Goal: Transaction & Acquisition: Purchase product/service

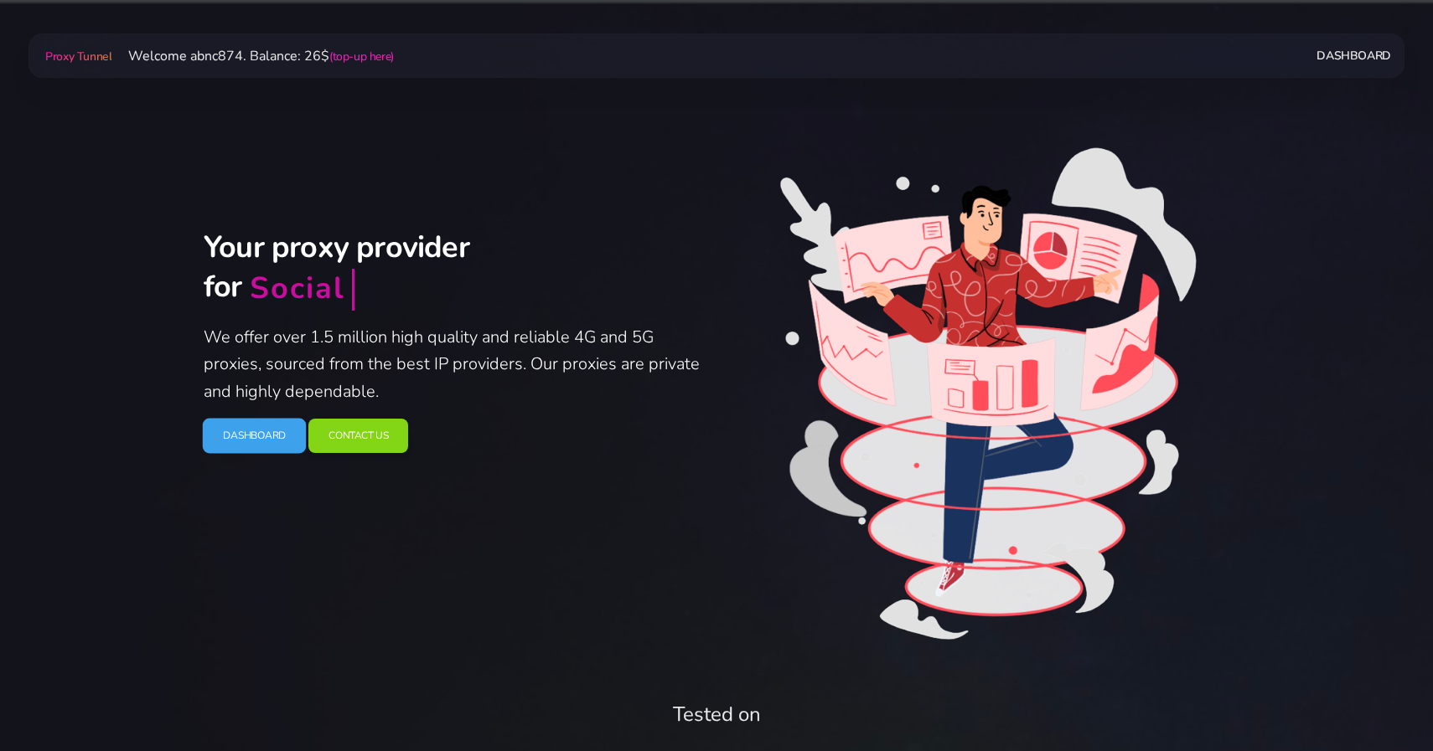
click at [261, 426] on link "Dashboard" at bounding box center [255, 436] width 104 height 35
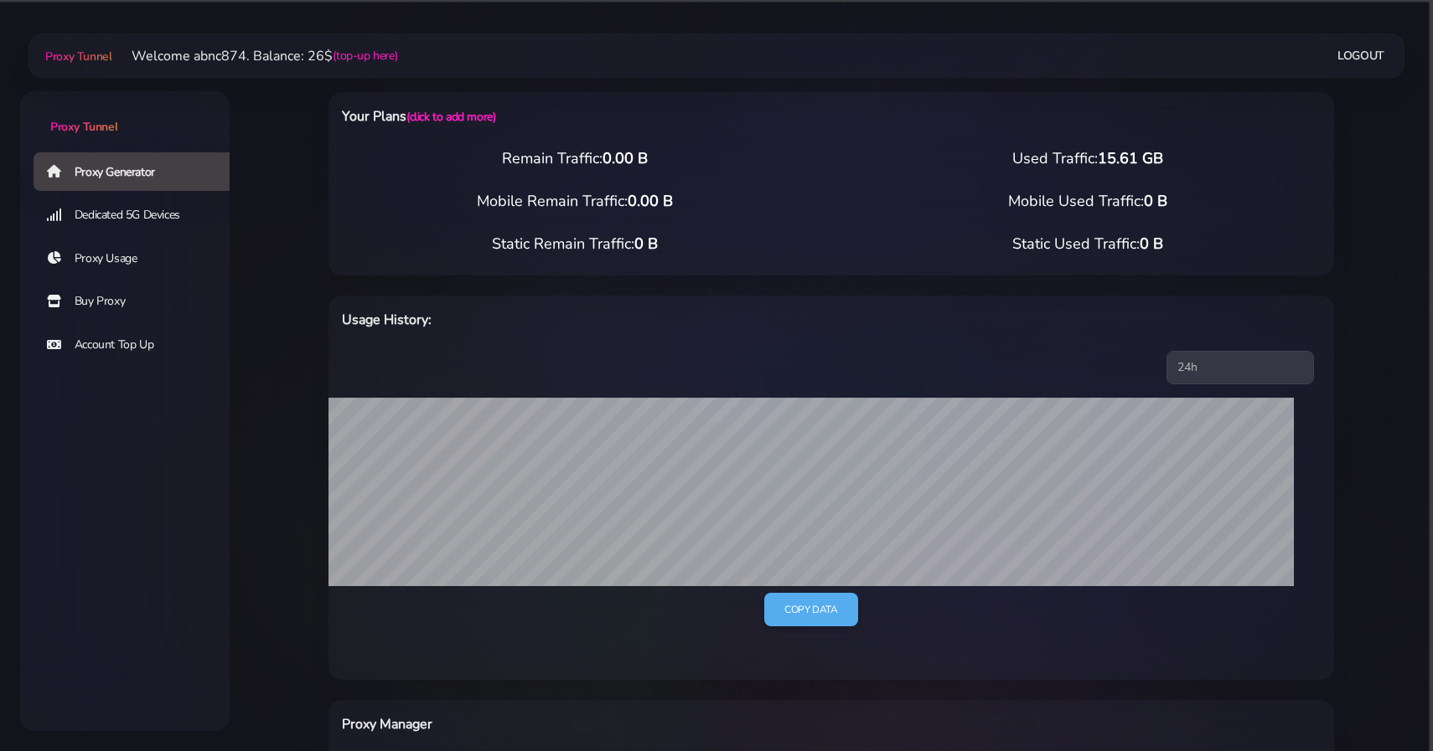
drag, startPoint x: 344, startPoint y: 278, endPoint x: 345, endPoint y: 266, distance: 11.8
click at [344, 278] on div "Usage History: 24h 7d 15d 30d all Copy data" at bounding box center [830, 478] width 1005 height 405
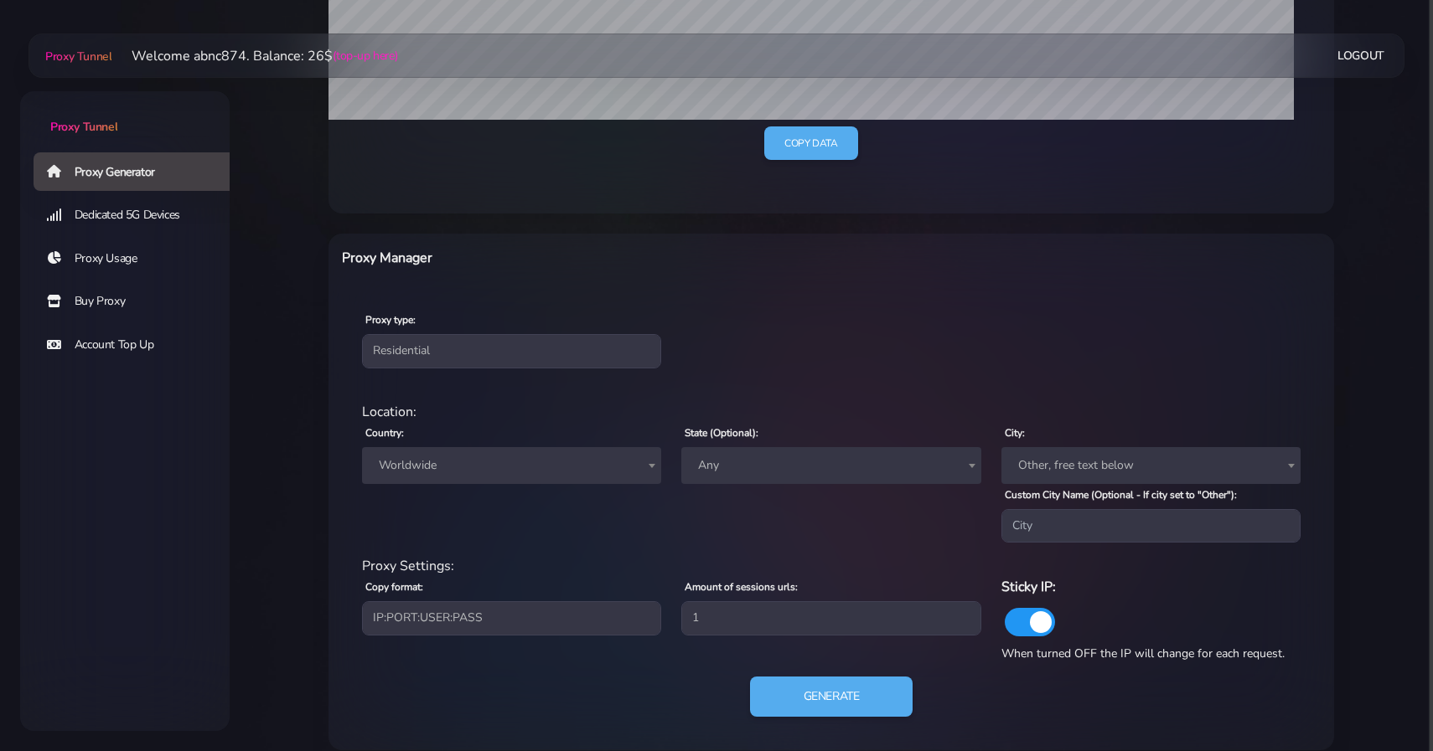
scroll to position [486, 0]
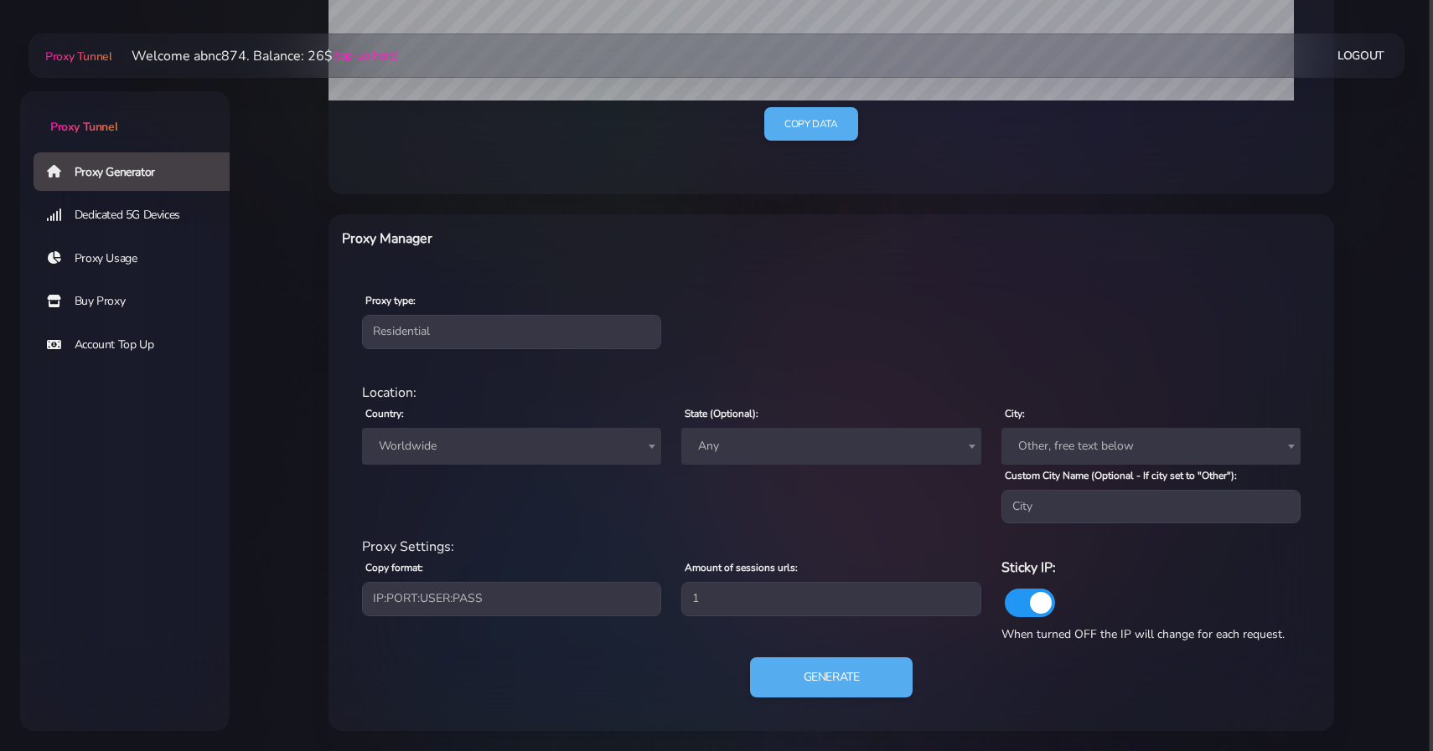
click at [553, 446] on span "Worldwide" at bounding box center [511, 446] width 279 height 23
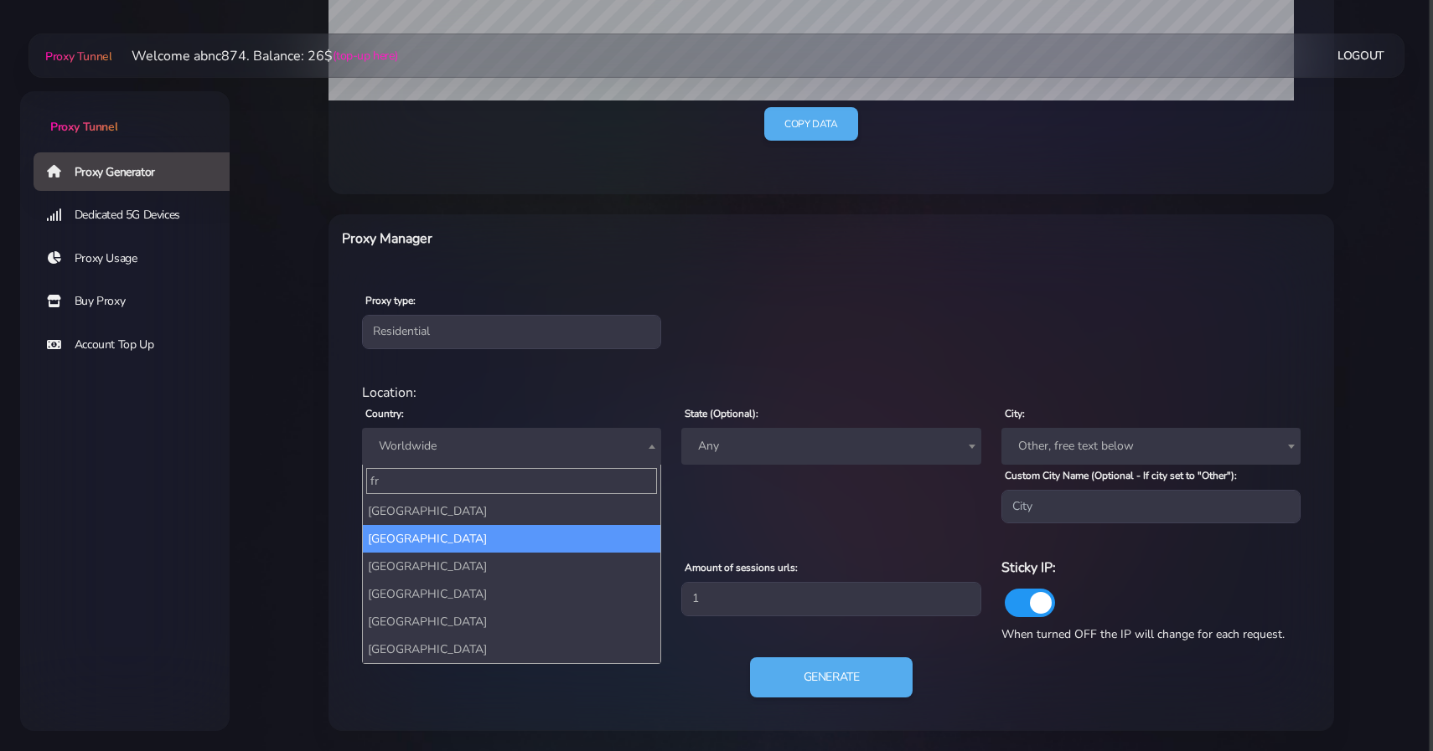
type input "fr"
select select "FR"
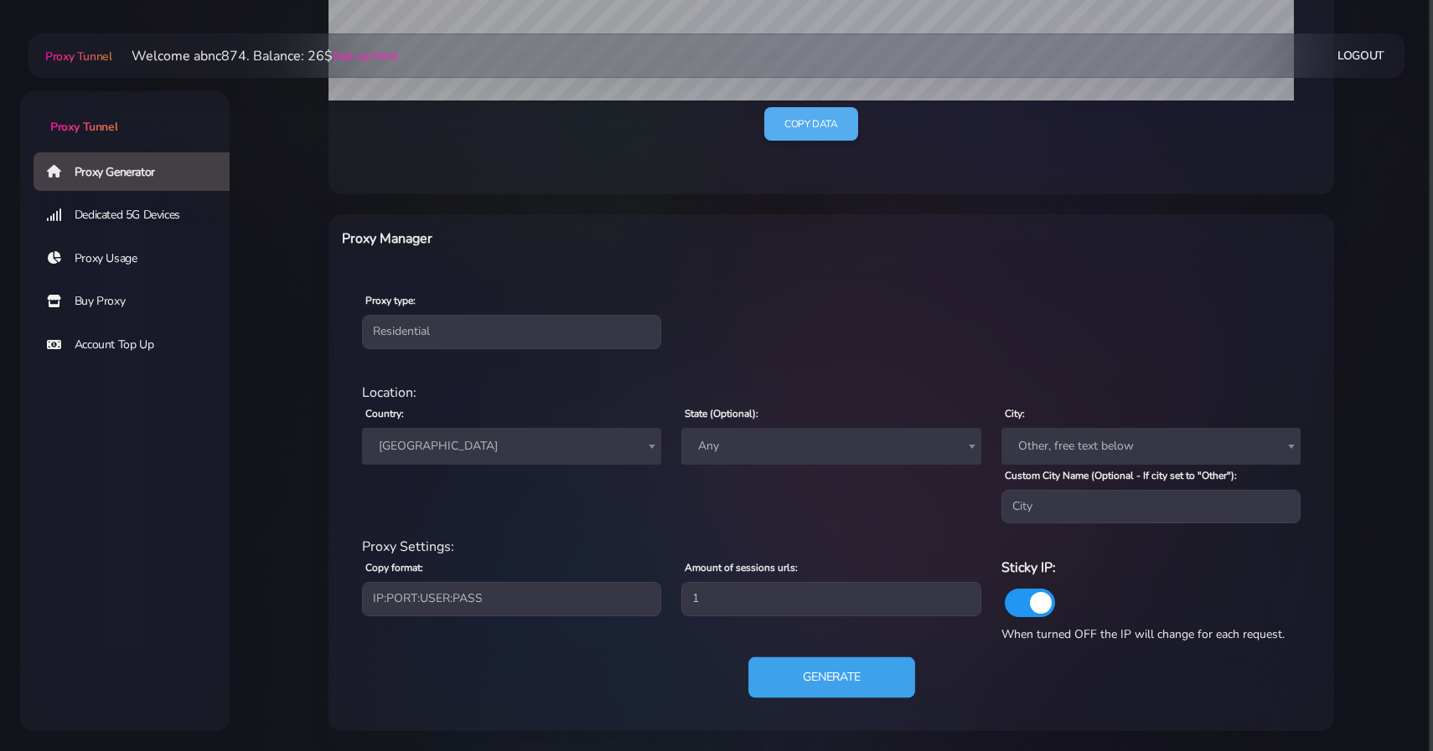
click at [836, 679] on button "Generate" at bounding box center [831, 678] width 167 height 41
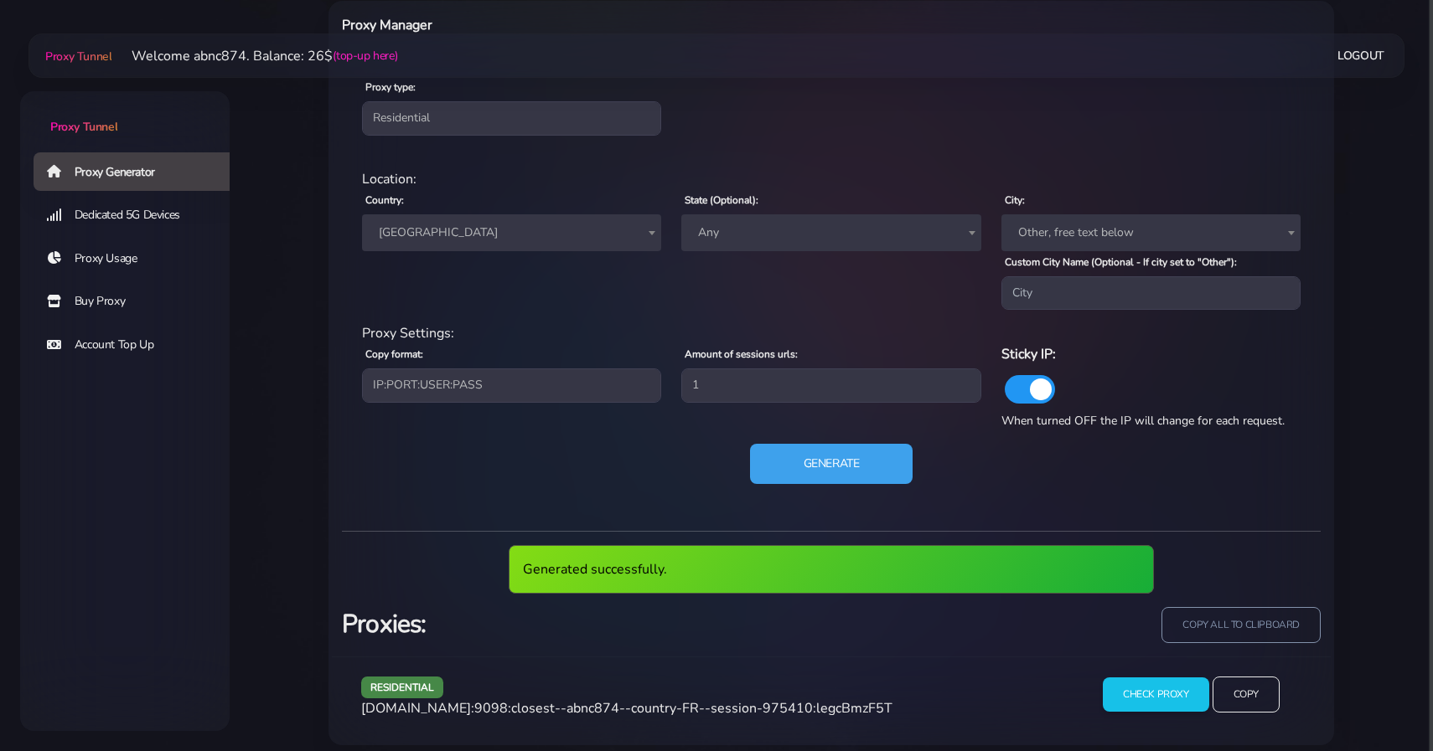
scroll to position [713, 0]
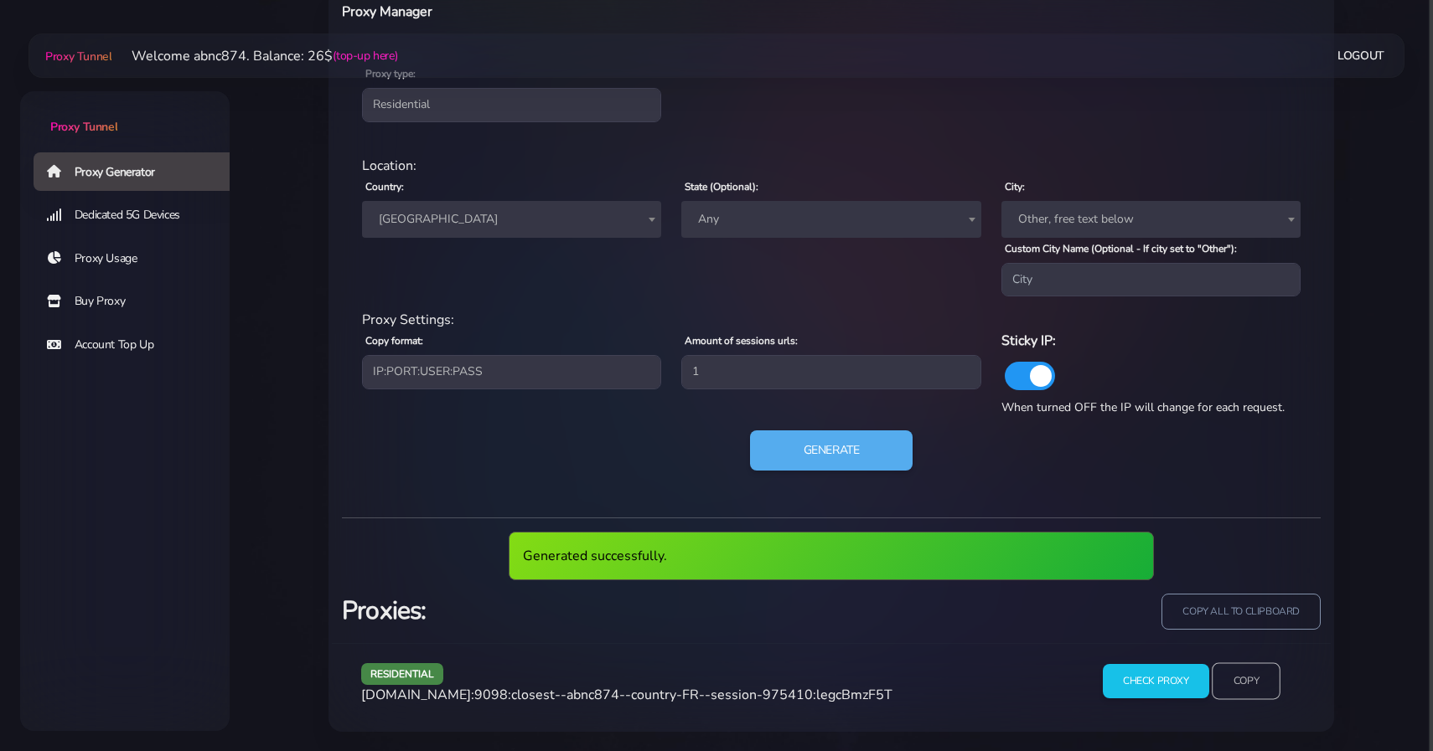
click at [1235, 692] on input "Copy" at bounding box center [1245, 682] width 69 height 37
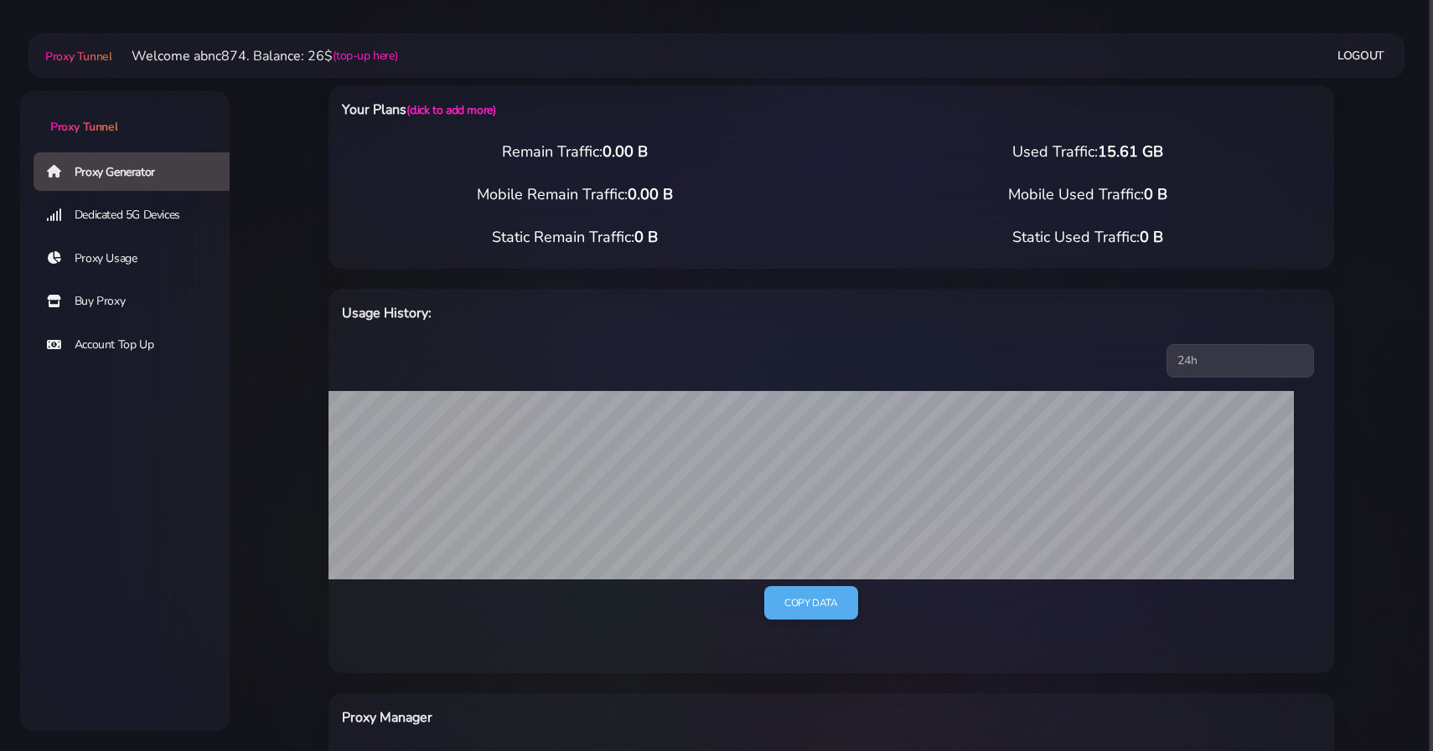
scroll to position [0, 0]
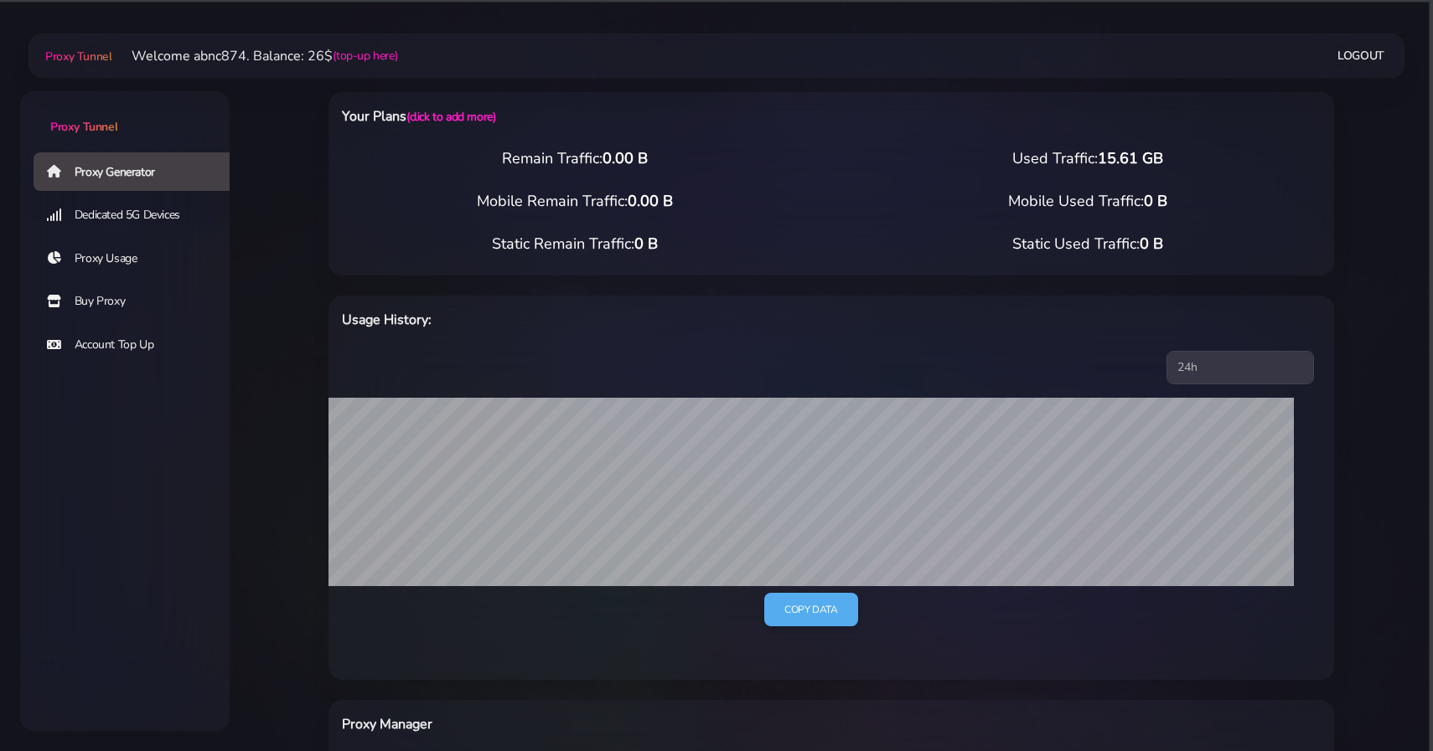
click at [124, 303] on link "Buy Proxy" at bounding box center [138, 301] width 209 height 39
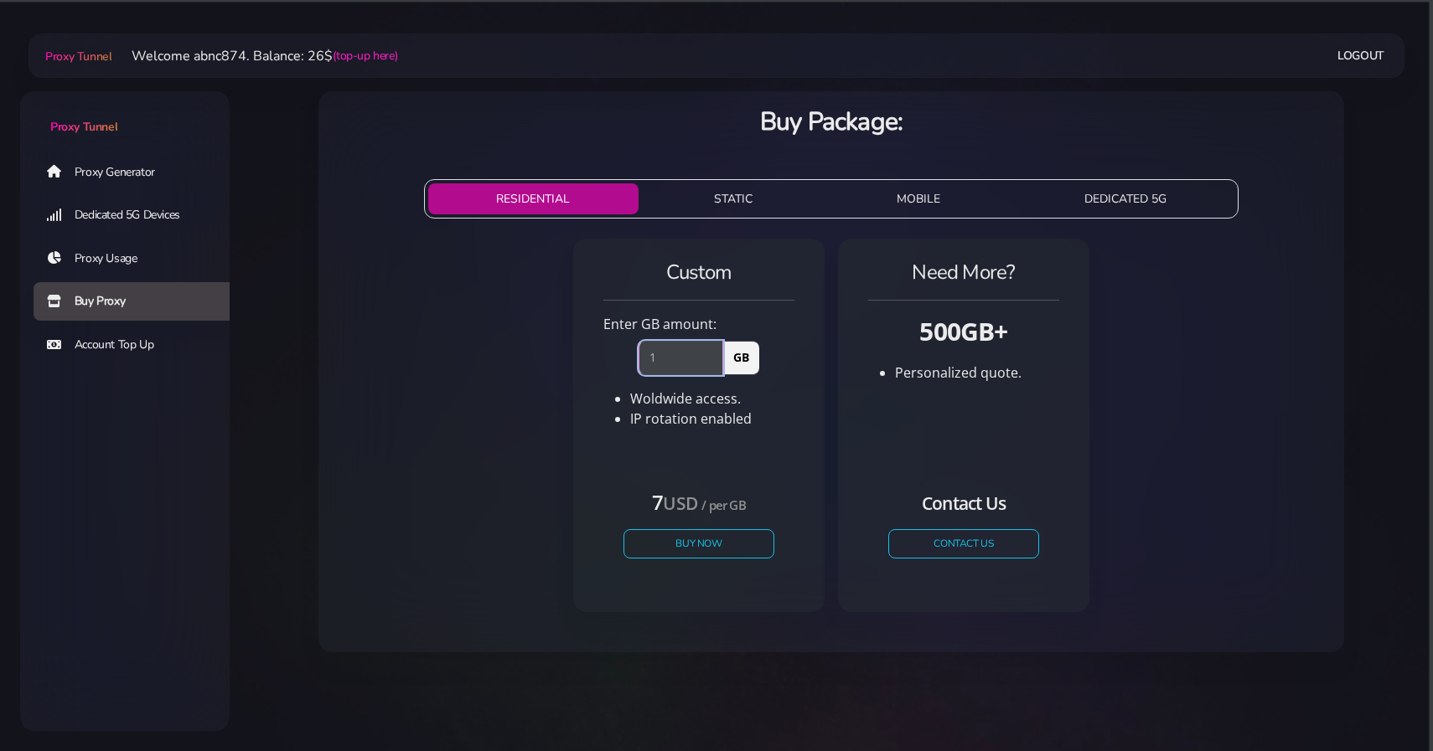
type input "1"
click at [712, 355] on input "1" at bounding box center [680, 358] width 85 height 34
click at [700, 536] on button "Buy Now" at bounding box center [699, 543] width 154 height 29
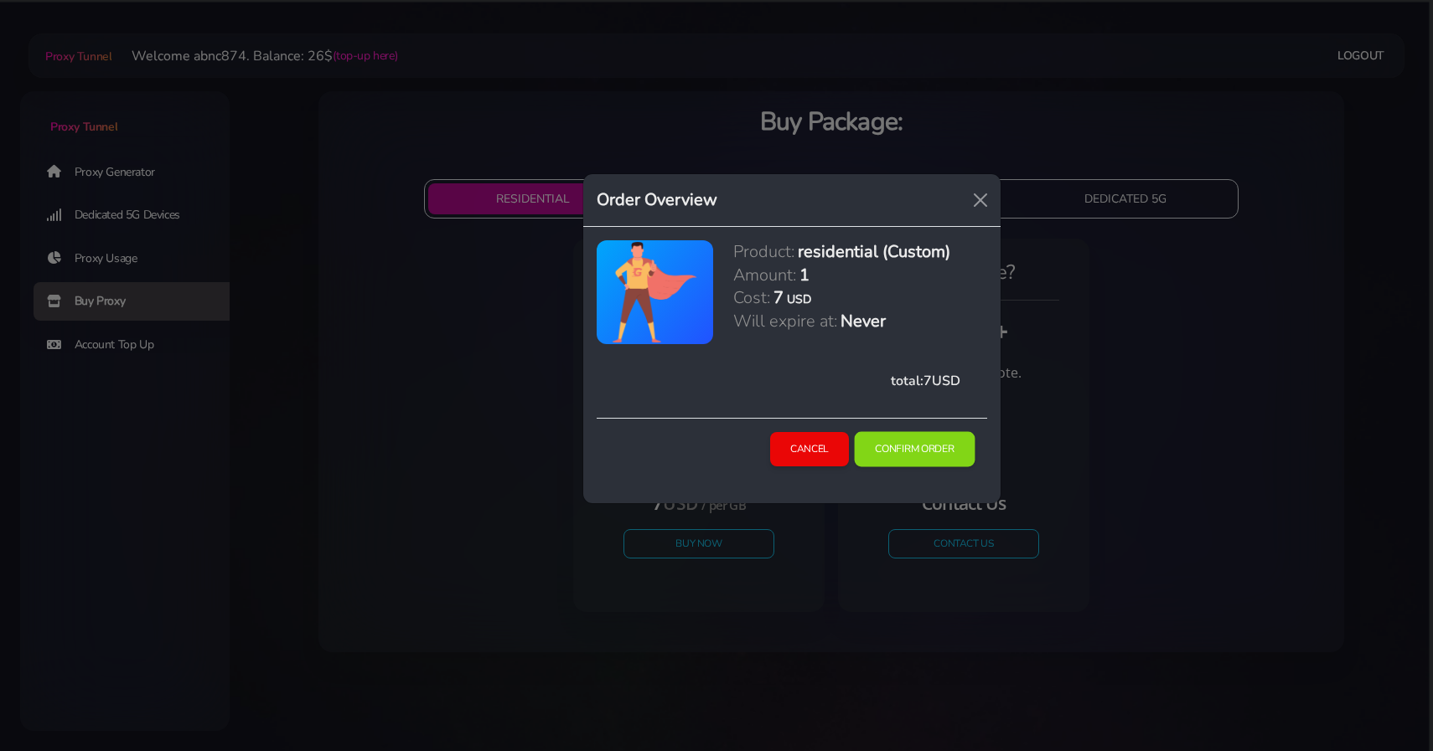
click at [906, 450] on button "Confirm Order" at bounding box center [914, 449] width 121 height 35
